Goal: Task Accomplishment & Management: Use online tool/utility

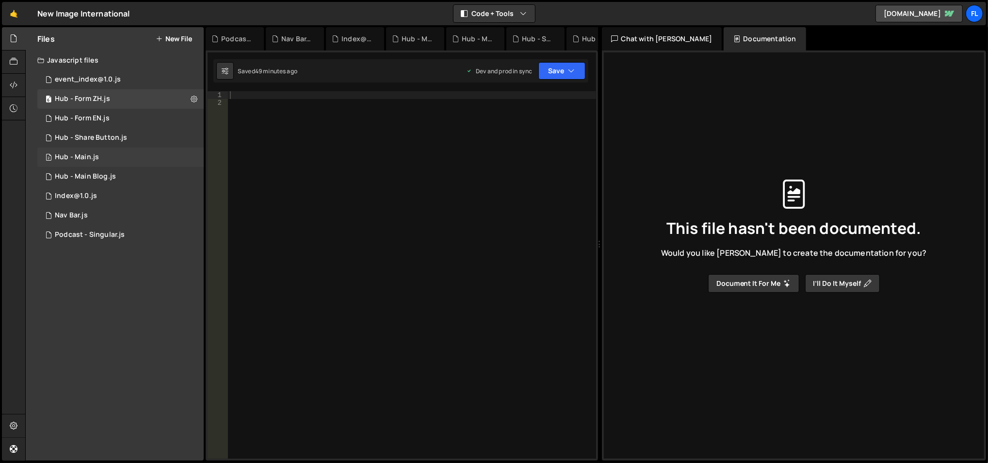
click at [189, 157] on div "2 Hub - Main.js 0" at bounding box center [120, 156] width 166 height 19
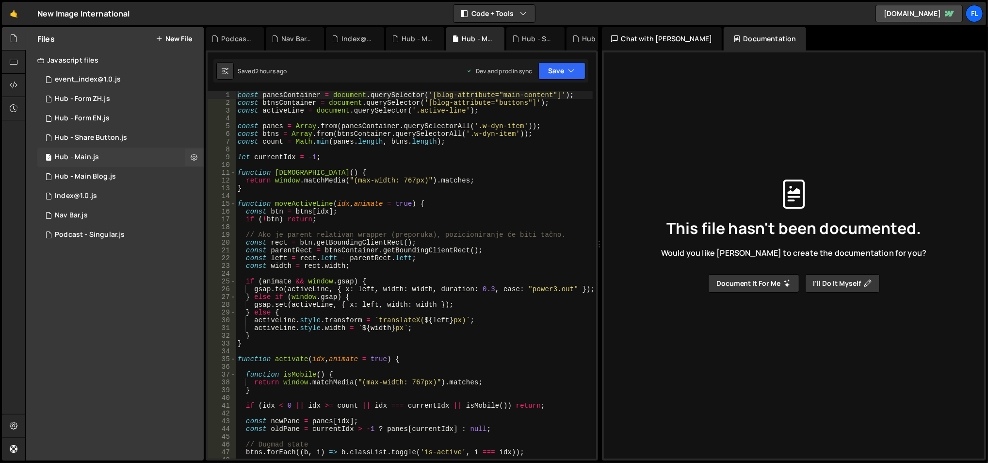
click at [189, 157] on button at bounding box center [193, 156] width 17 height 17
type input "Hub - Main"
radio input "true"
checkbox input "true"
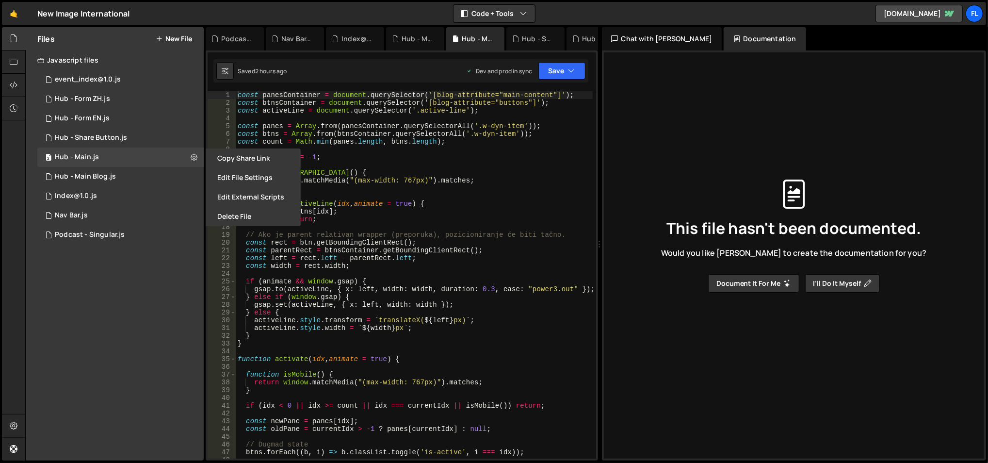
click at [216, 172] on button "Edit File Settings" at bounding box center [253, 177] width 95 height 19
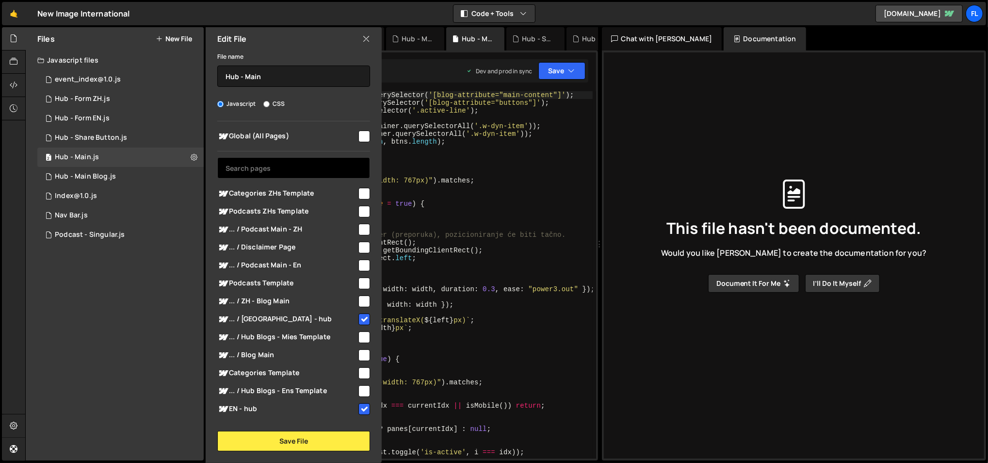
click at [286, 171] on input "text" at bounding box center [293, 167] width 153 height 21
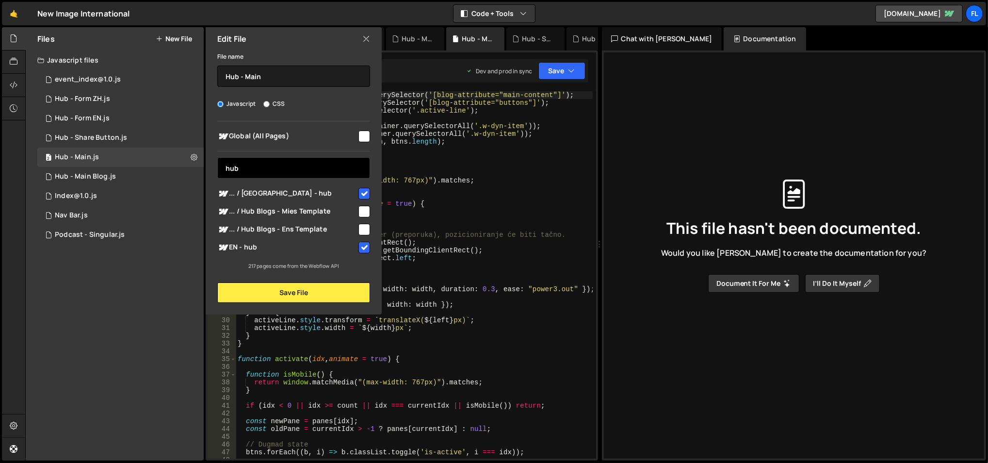
type input "hub"
click at [362, 42] on icon at bounding box center [366, 38] width 8 height 11
